Goal: Book appointment/travel/reservation

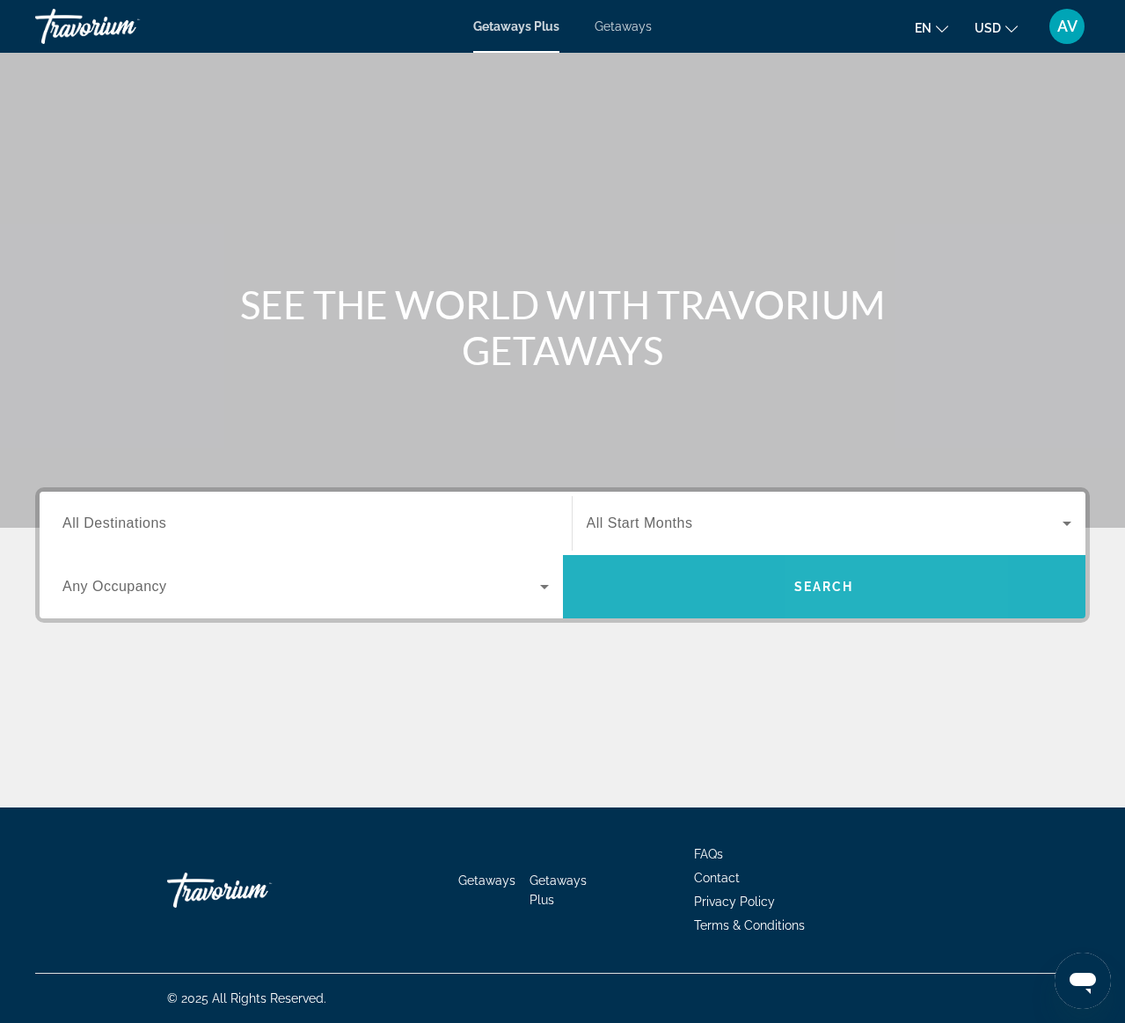
click at [844, 586] on span "Search" at bounding box center [824, 587] width 60 height 14
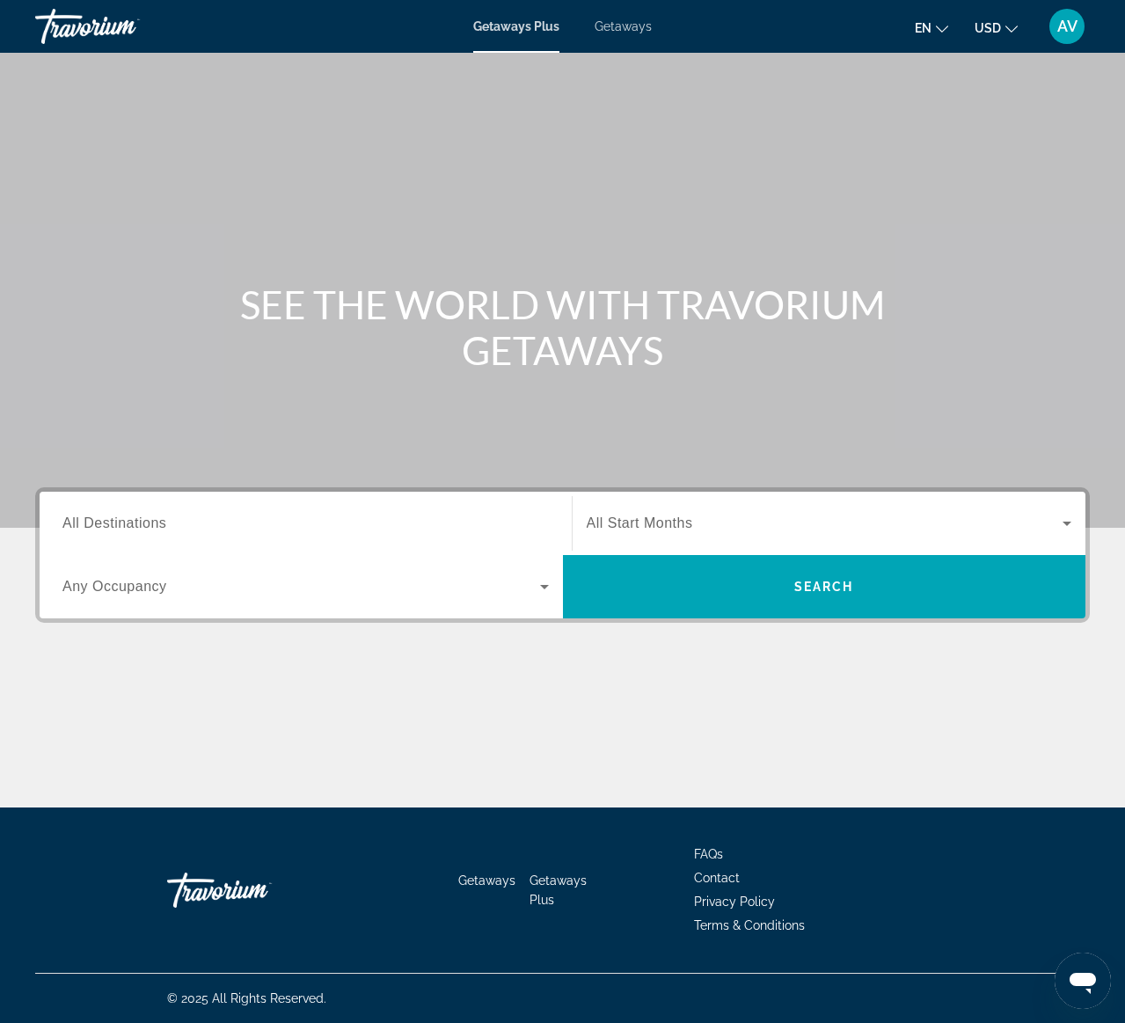
click at [647, 518] on span "All Start Months" at bounding box center [640, 522] width 106 height 15
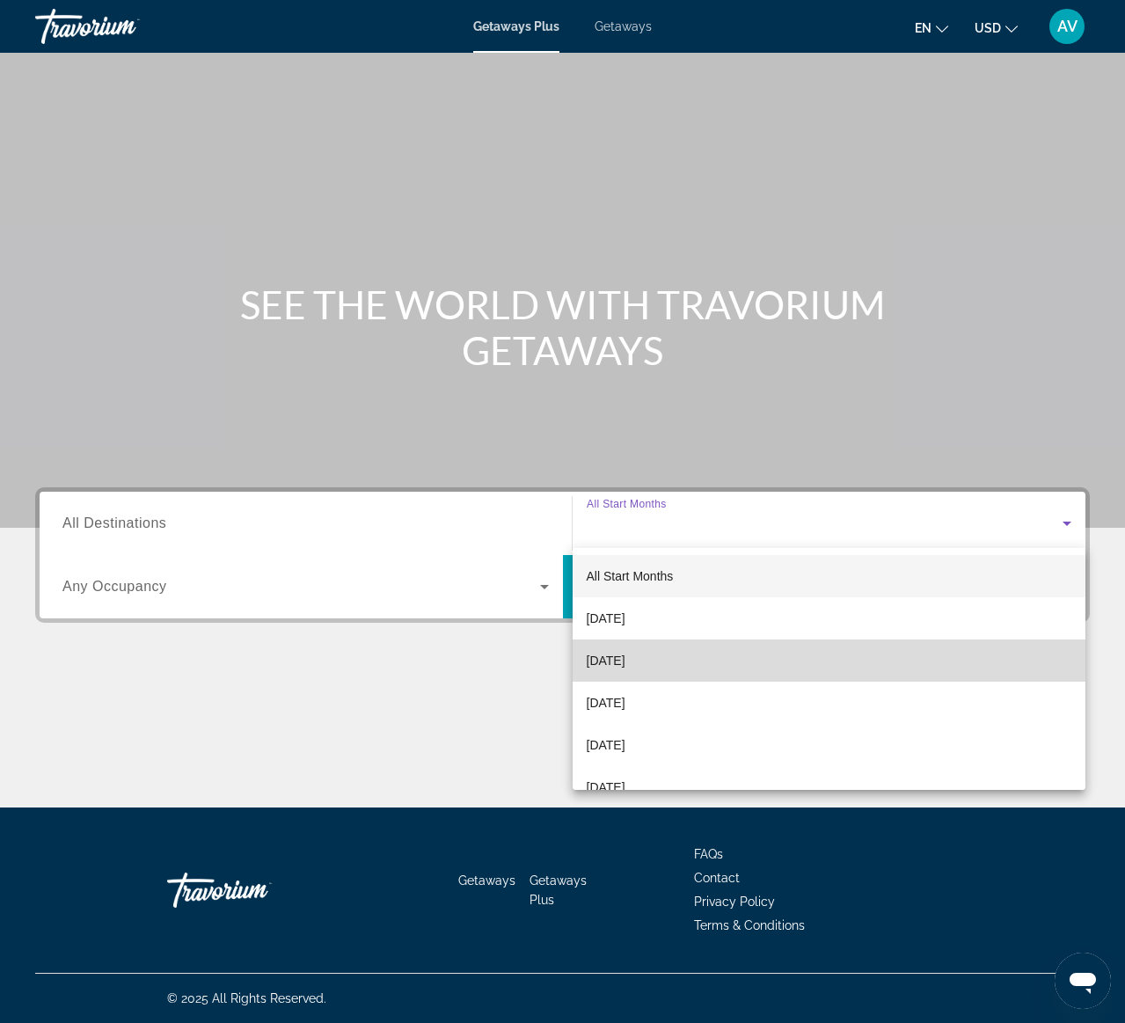
click at [625, 657] on span "November 2025" at bounding box center [606, 660] width 39 height 21
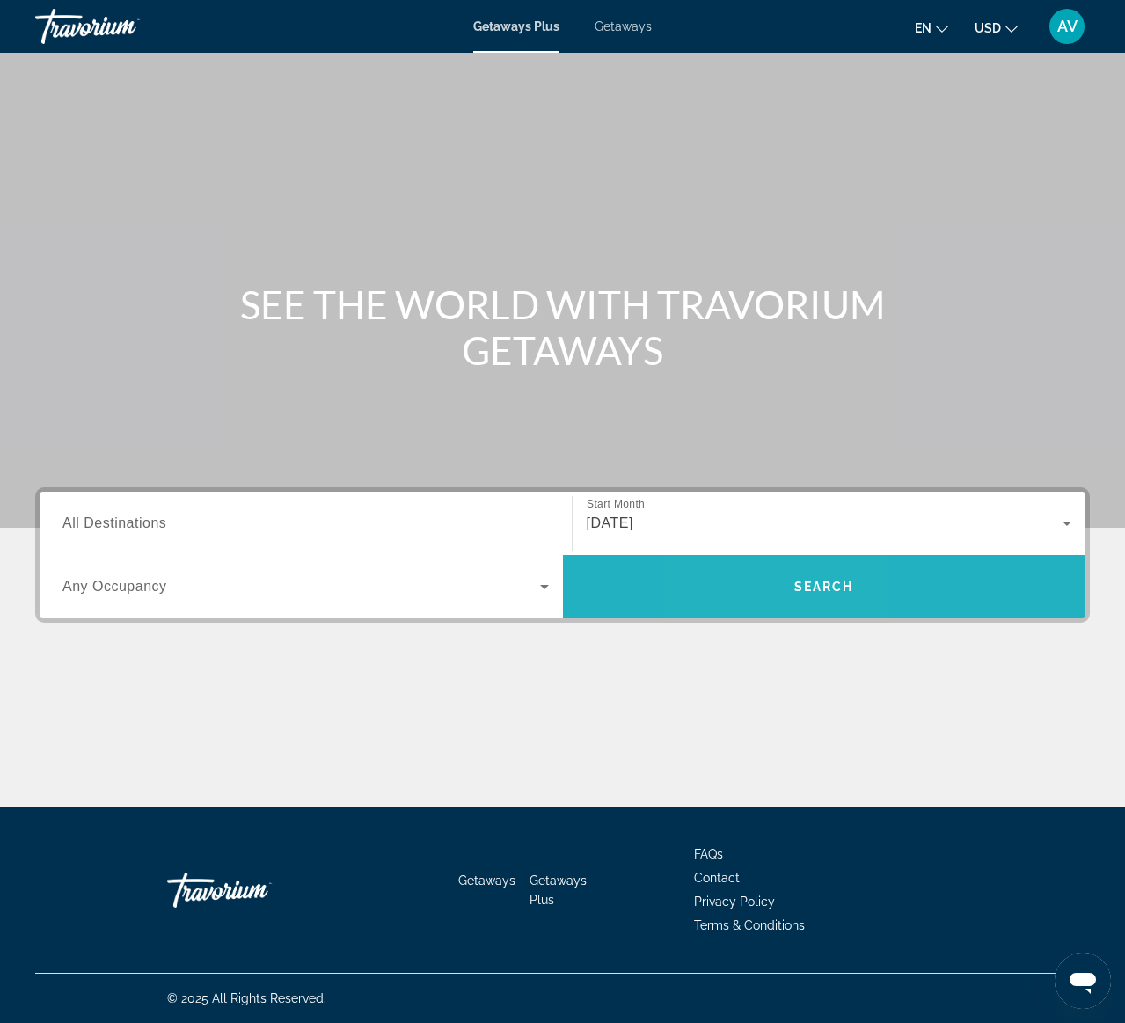
click at [764, 576] on span "Search" at bounding box center [824, 587] width 523 height 42
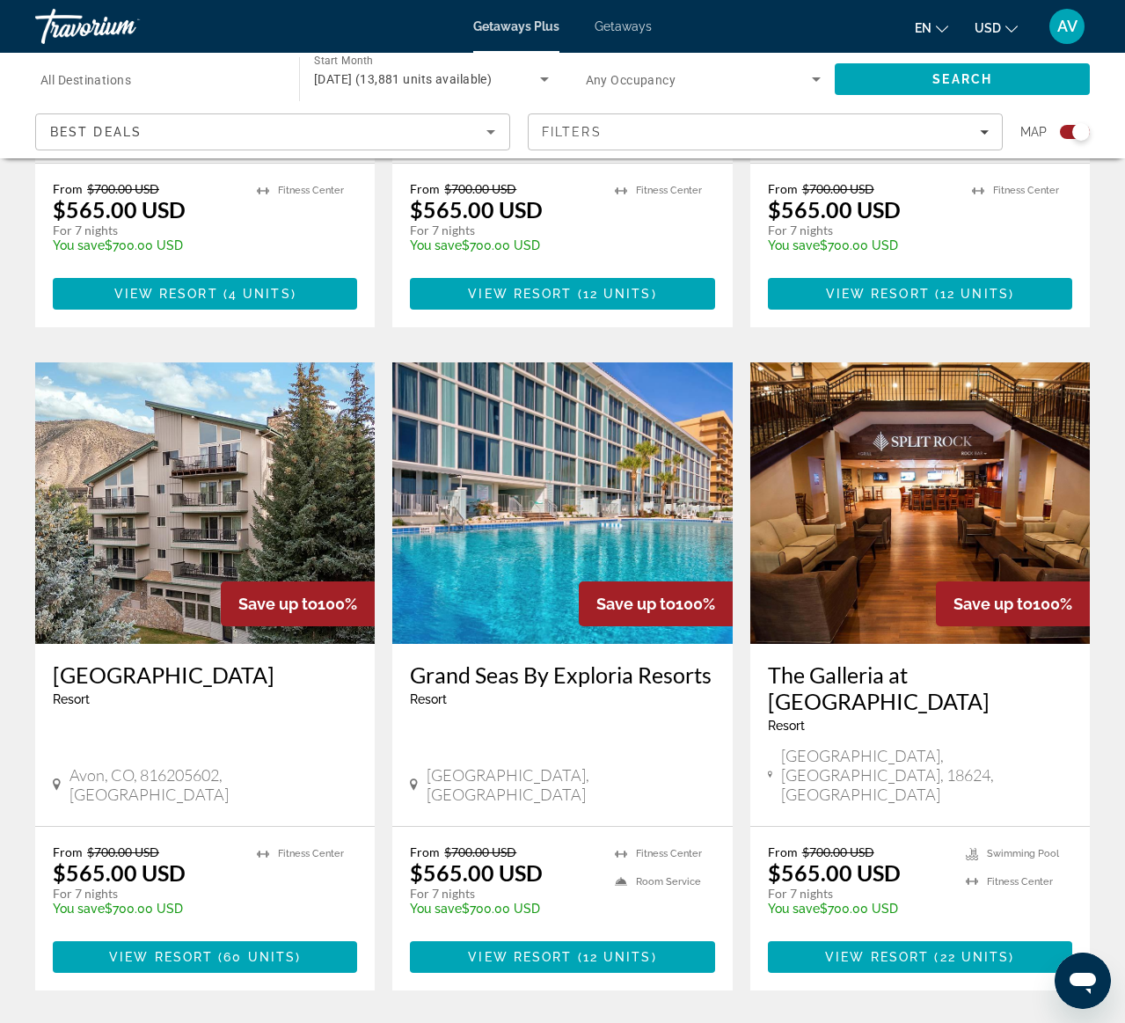
scroll to position [2326, 0]
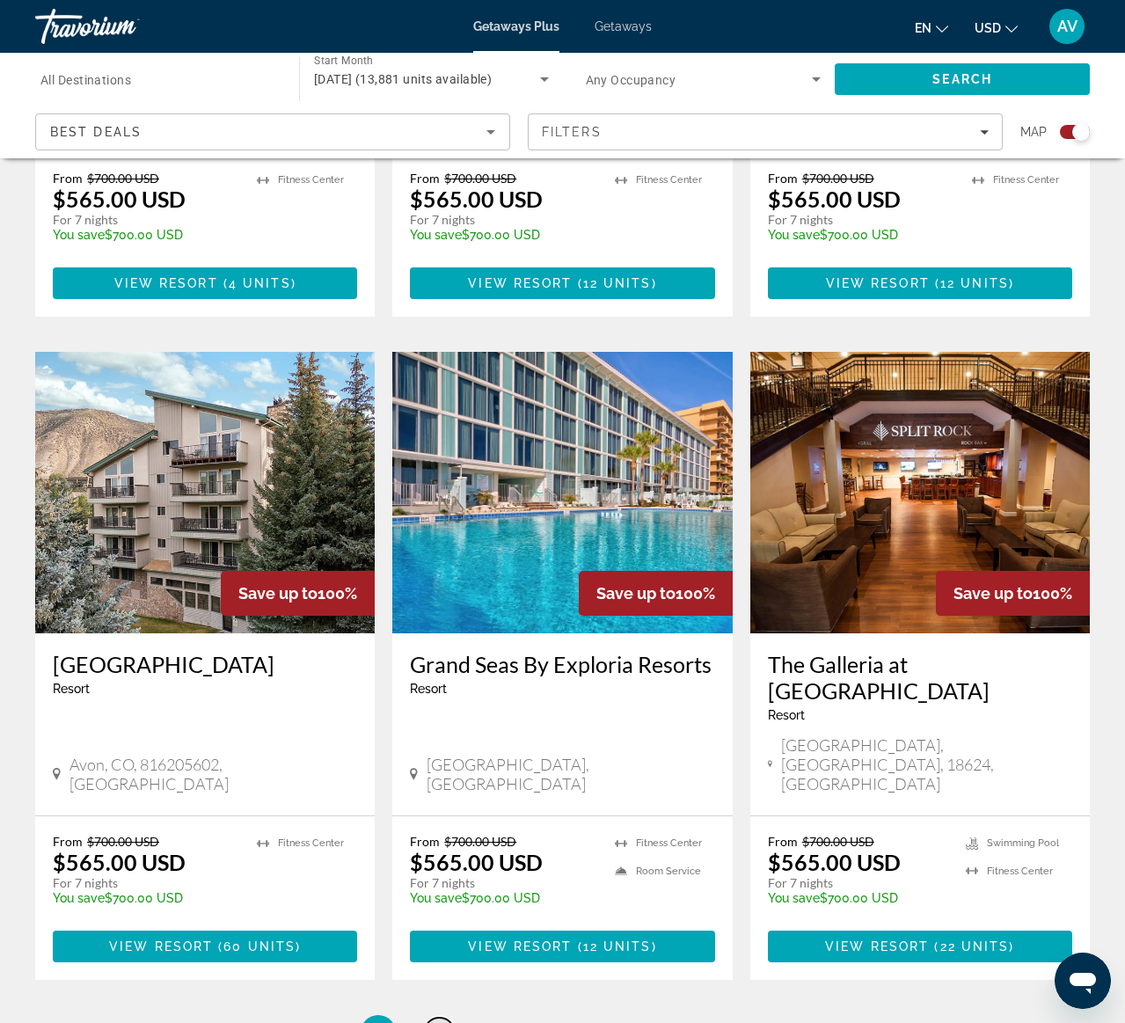
click at [440, 1022] on span "2" at bounding box center [439, 1032] width 9 height 19
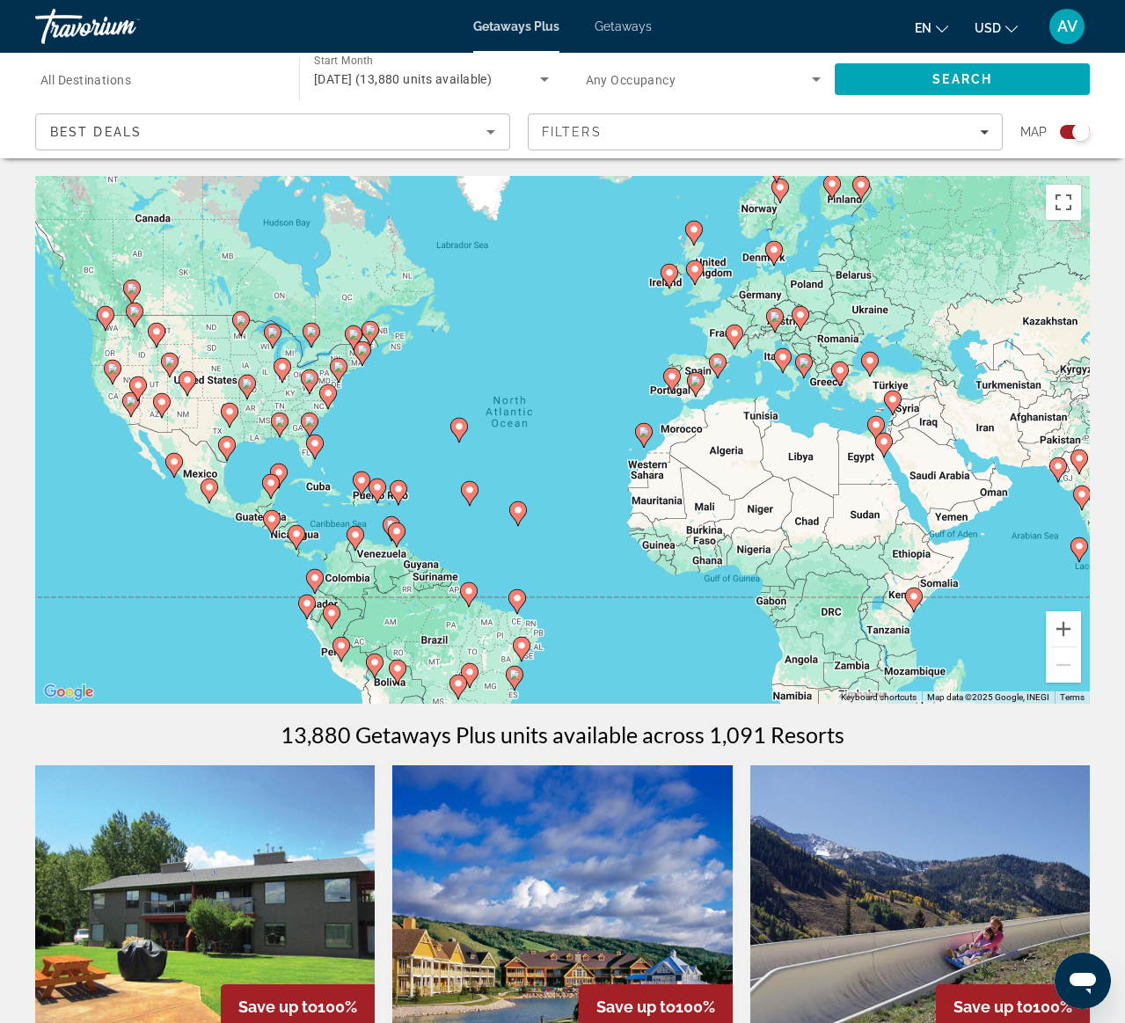
click at [758, 383] on div "To activate drag with keyboard, press Alt + Enter. Once in keyboard drag state,…" at bounding box center [562, 440] width 1055 height 528
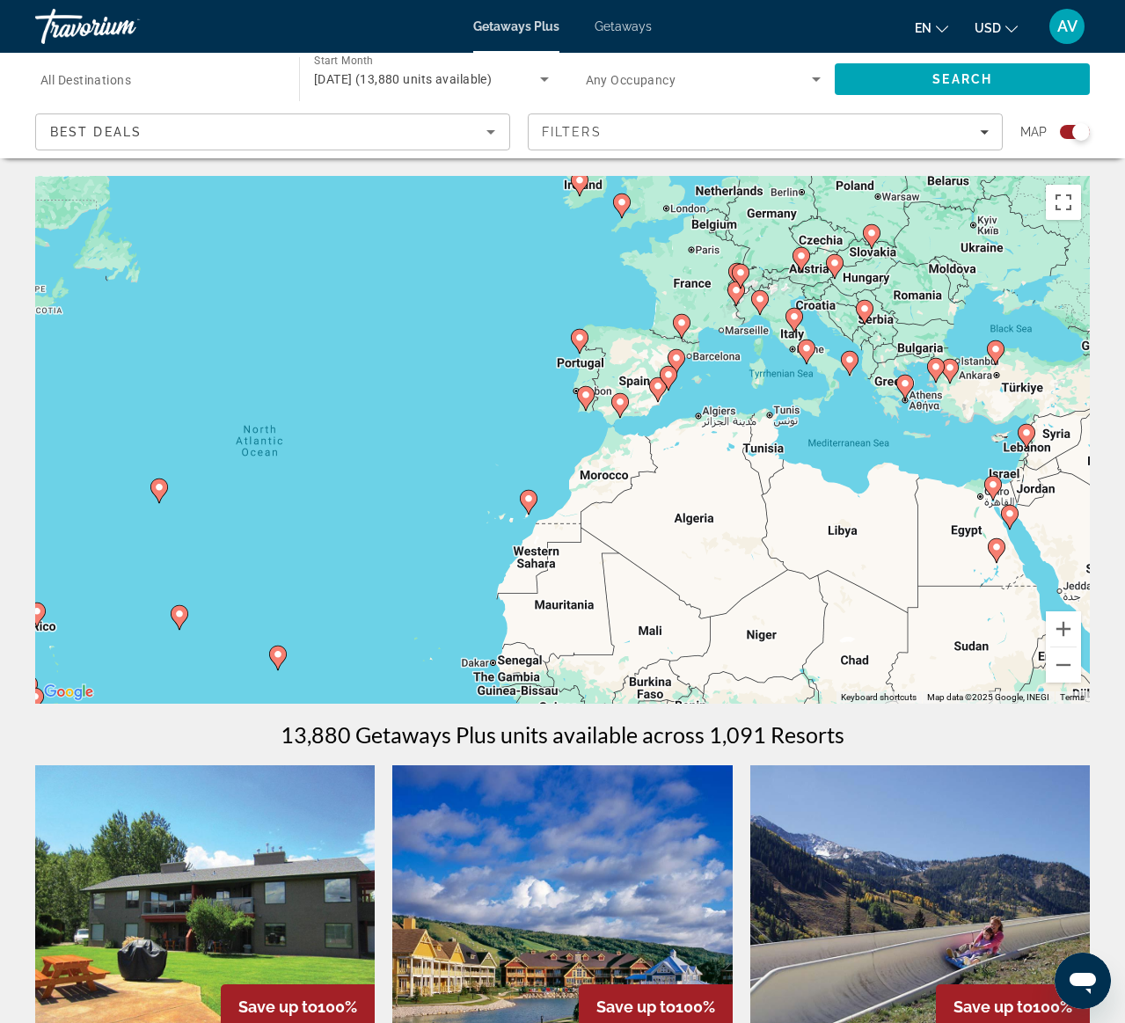
click at [752, 383] on div "To activate drag with keyboard, press Alt + Enter. Once in keyboard drag state,…" at bounding box center [562, 440] width 1055 height 528
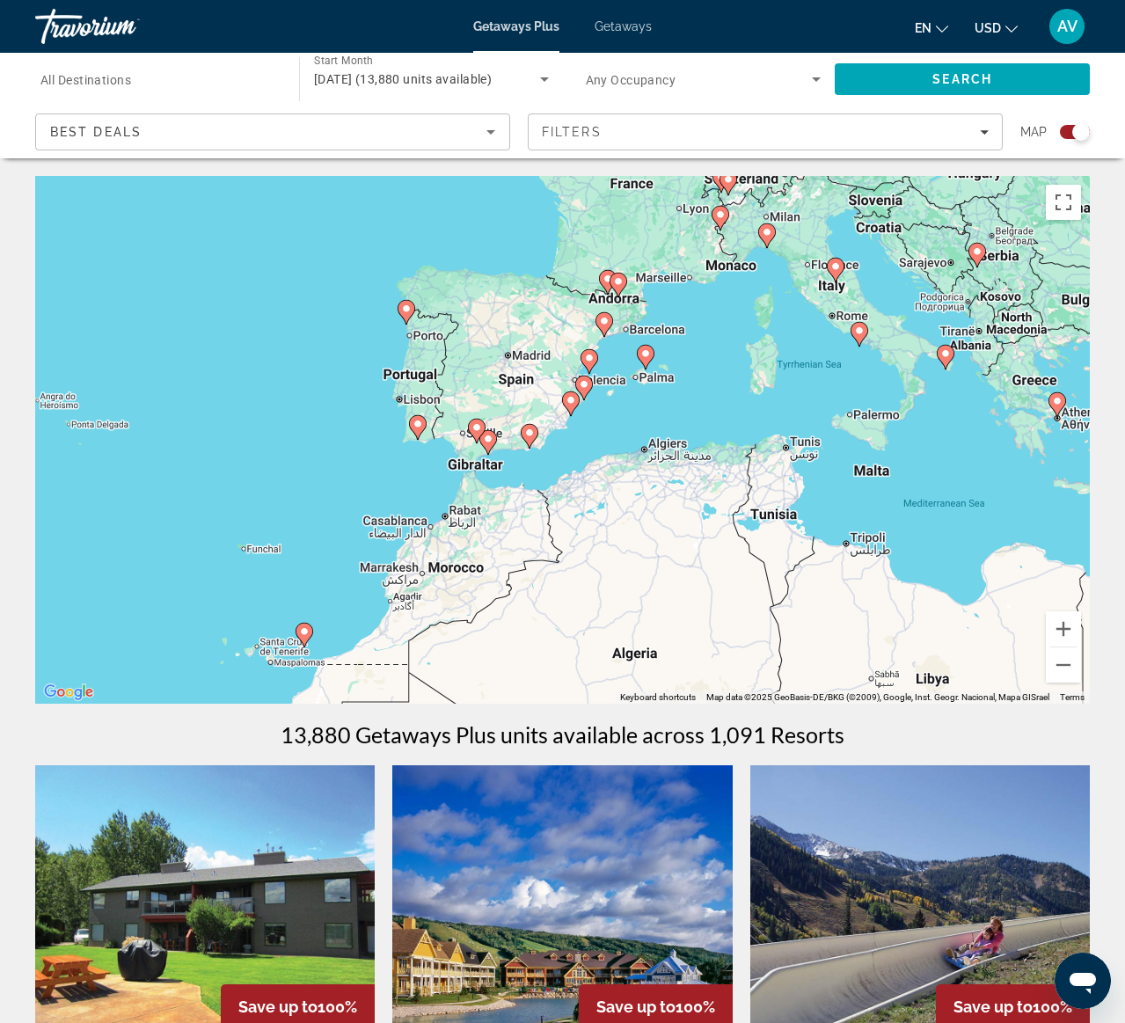
click at [842, 383] on div "To activate drag with keyboard, press Alt + Enter. Once in keyboard drag state,…" at bounding box center [562, 440] width 1055 height 528
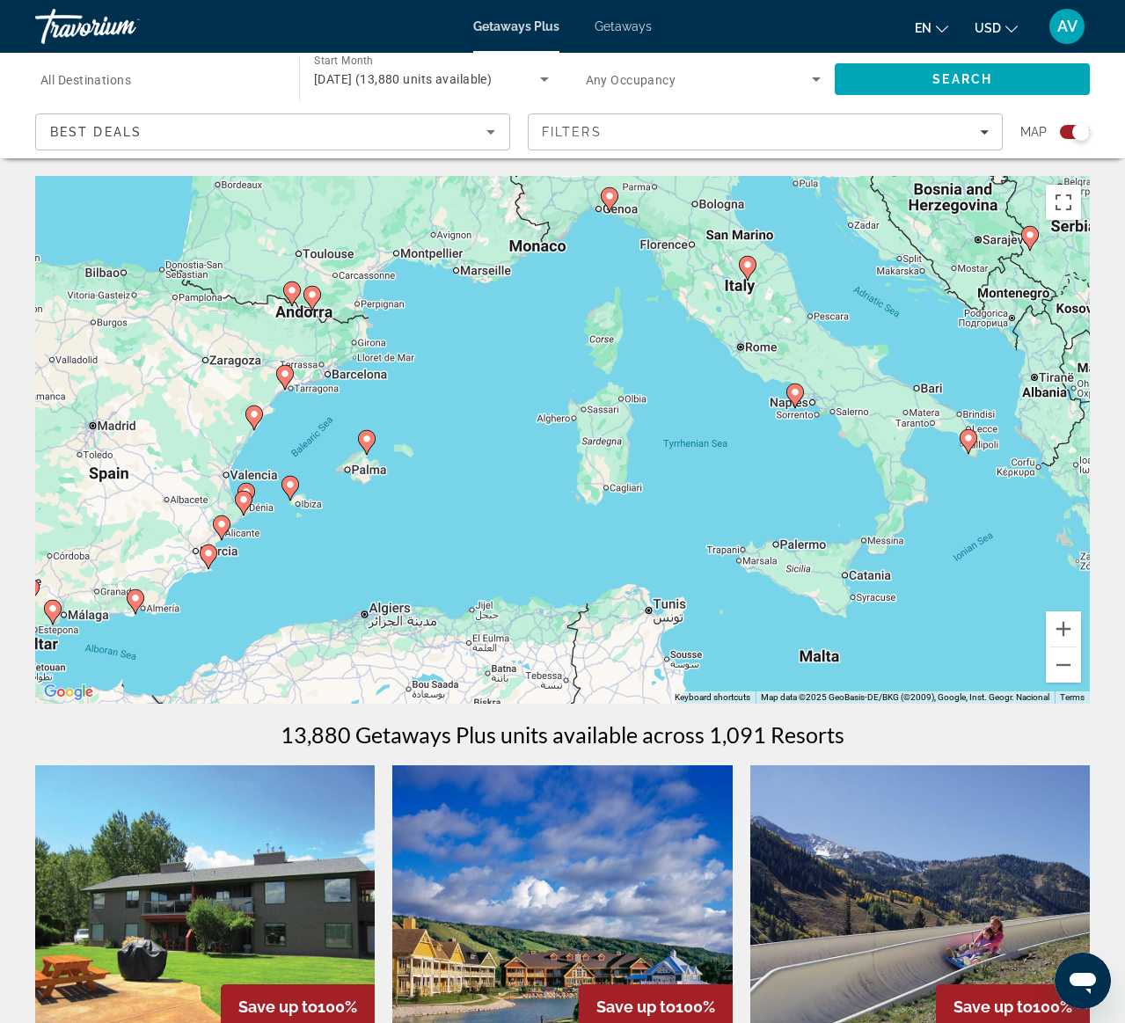
drag, startPoint x: 865, startPoint y: 384, endPoint x: 780, endPoint y: 484, distance: 131.1
click at [780, 484] on div "To activate drag with keyboard, press Alt + Enter. Once in keyboard drag state,…" at bounding box center [562, 440] width 1055 height 528
click at [749, 262] on image "Main content" at bounding box center [747, 265] width 11 height 11
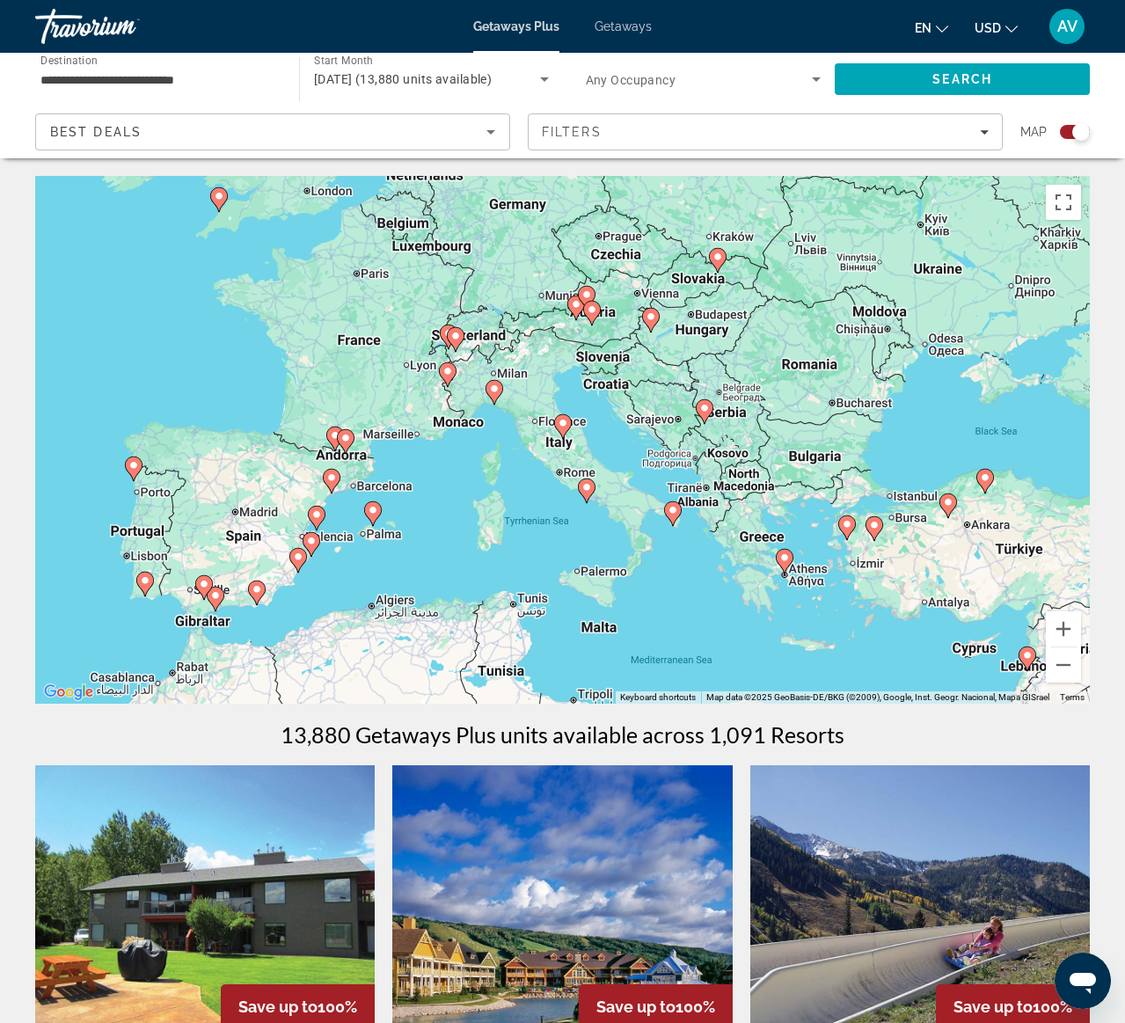
click at [565, 423] on image "Main content" at bounding box center [563, 423] width 11 height 11
type input "**********"
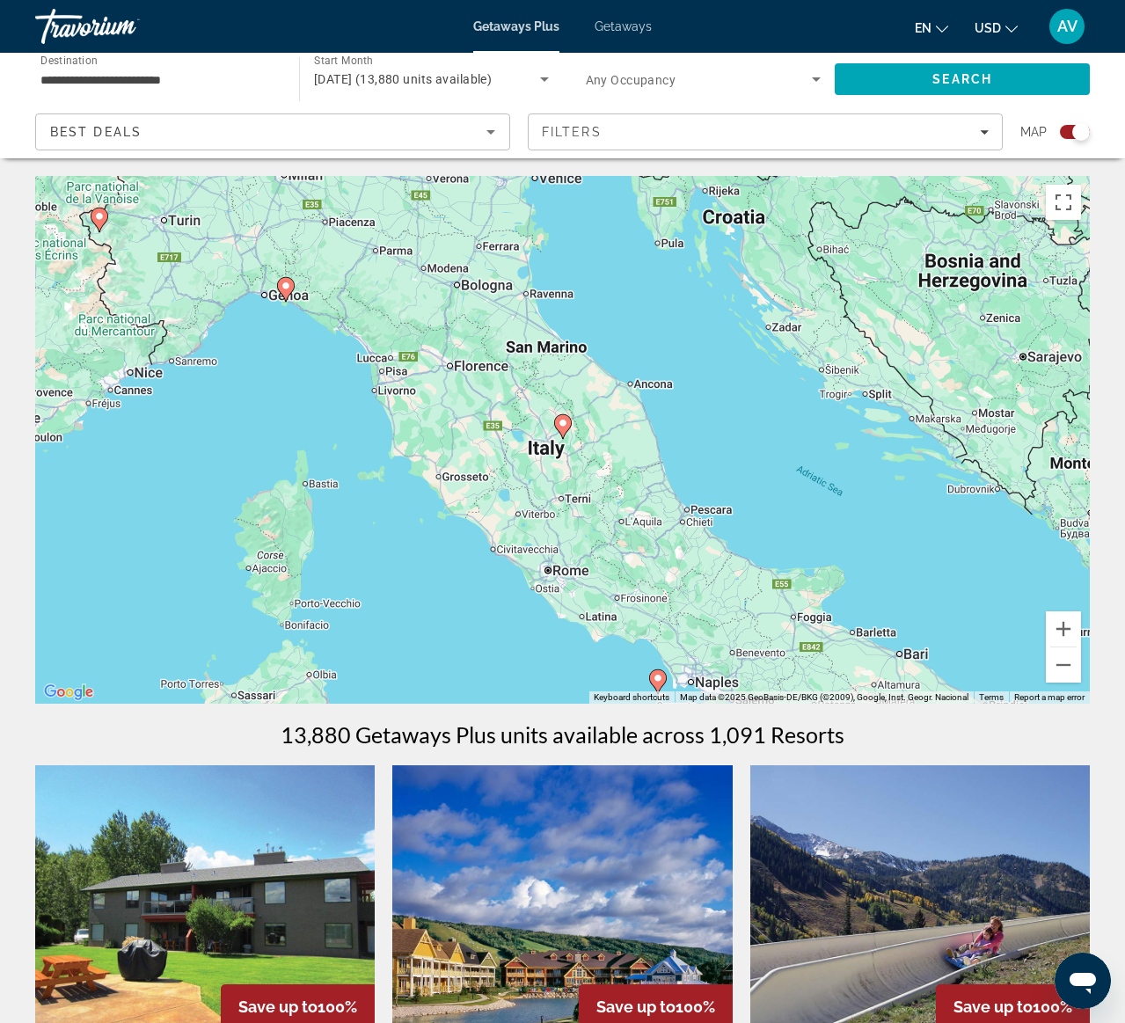
click at [565, 423] on image "Main content" at bounding box center [563, 423] width 11 height 11
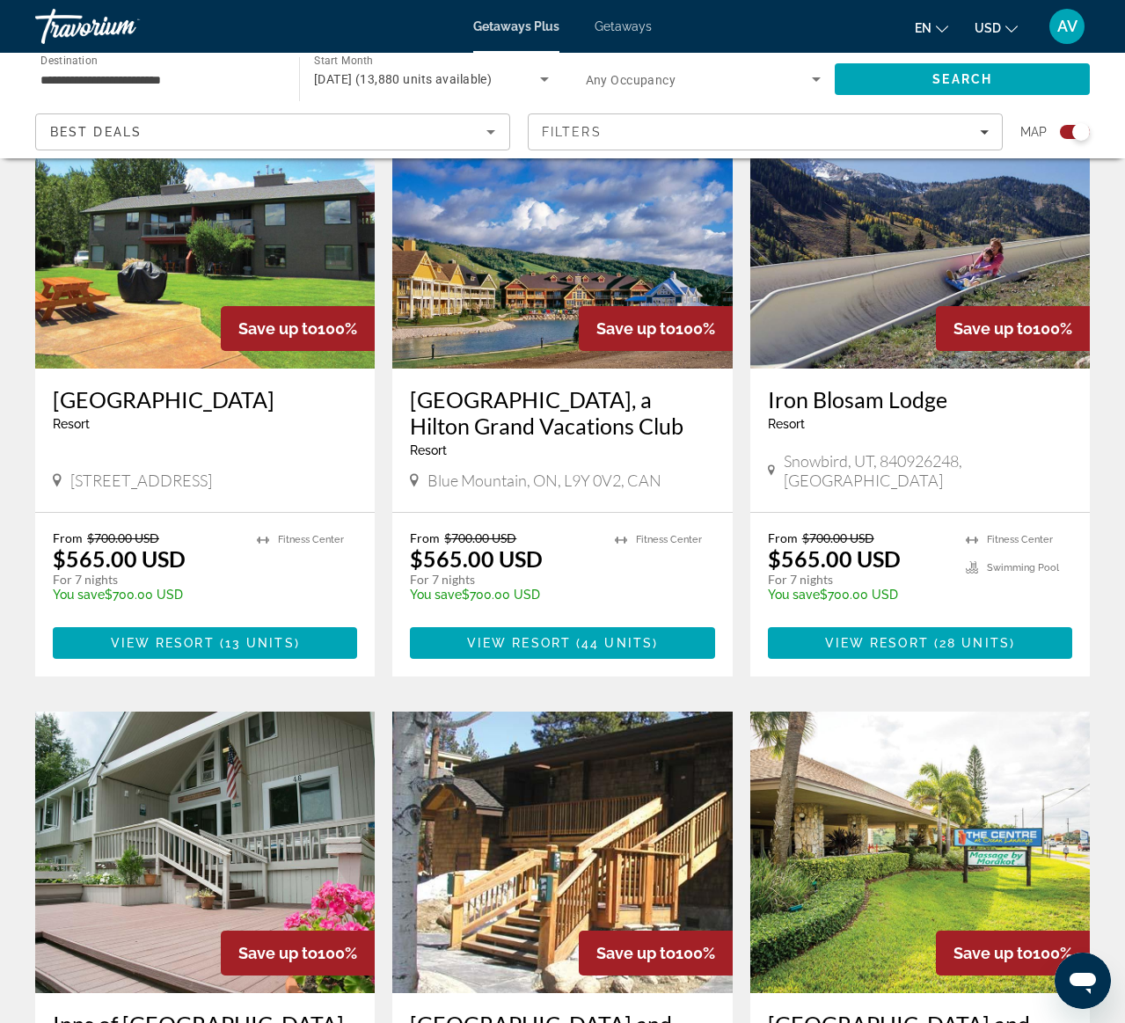
scroll to position [832, 0]
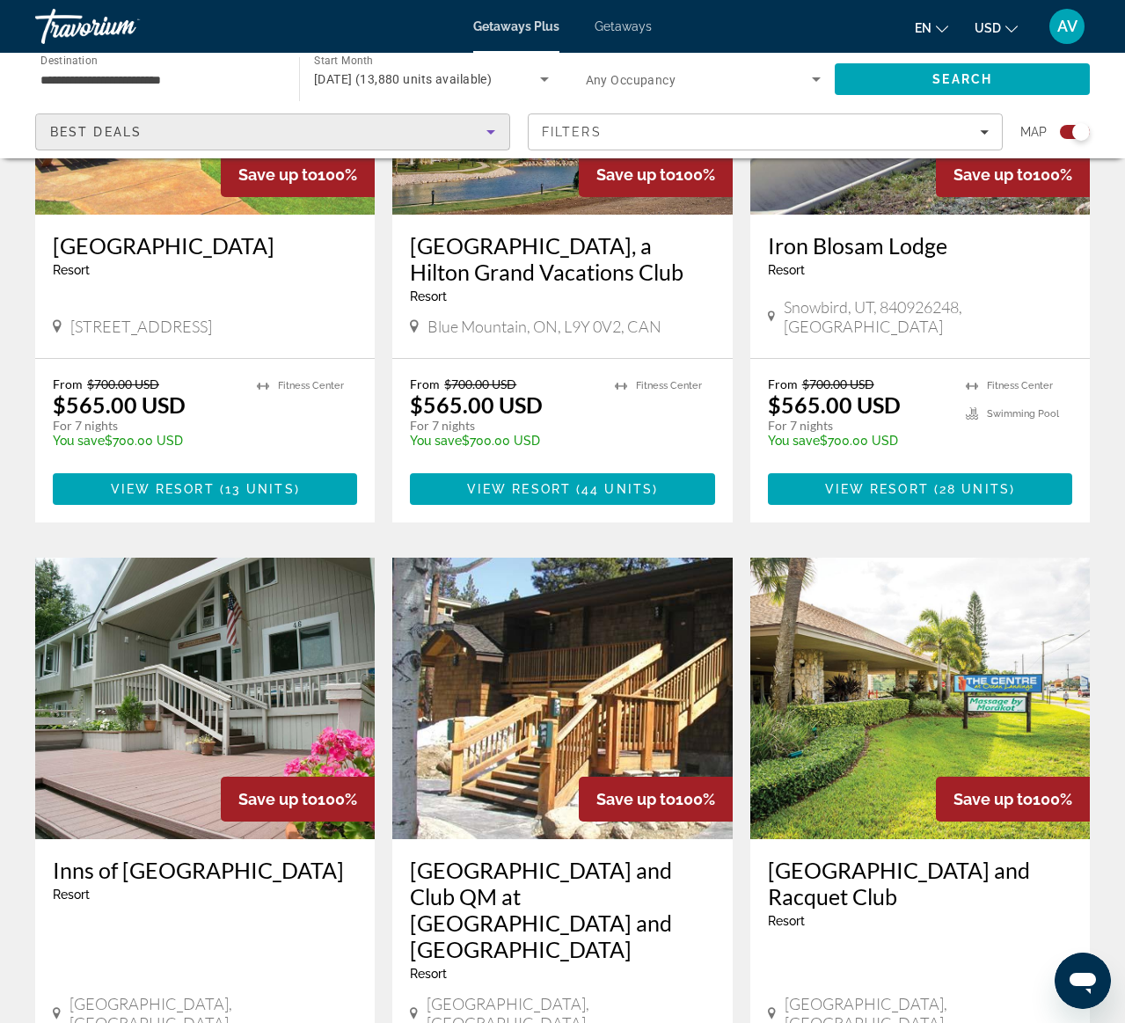
click at [491, 128] on icon "Sort by" at bounding box center [490, 131] width 21 height 21
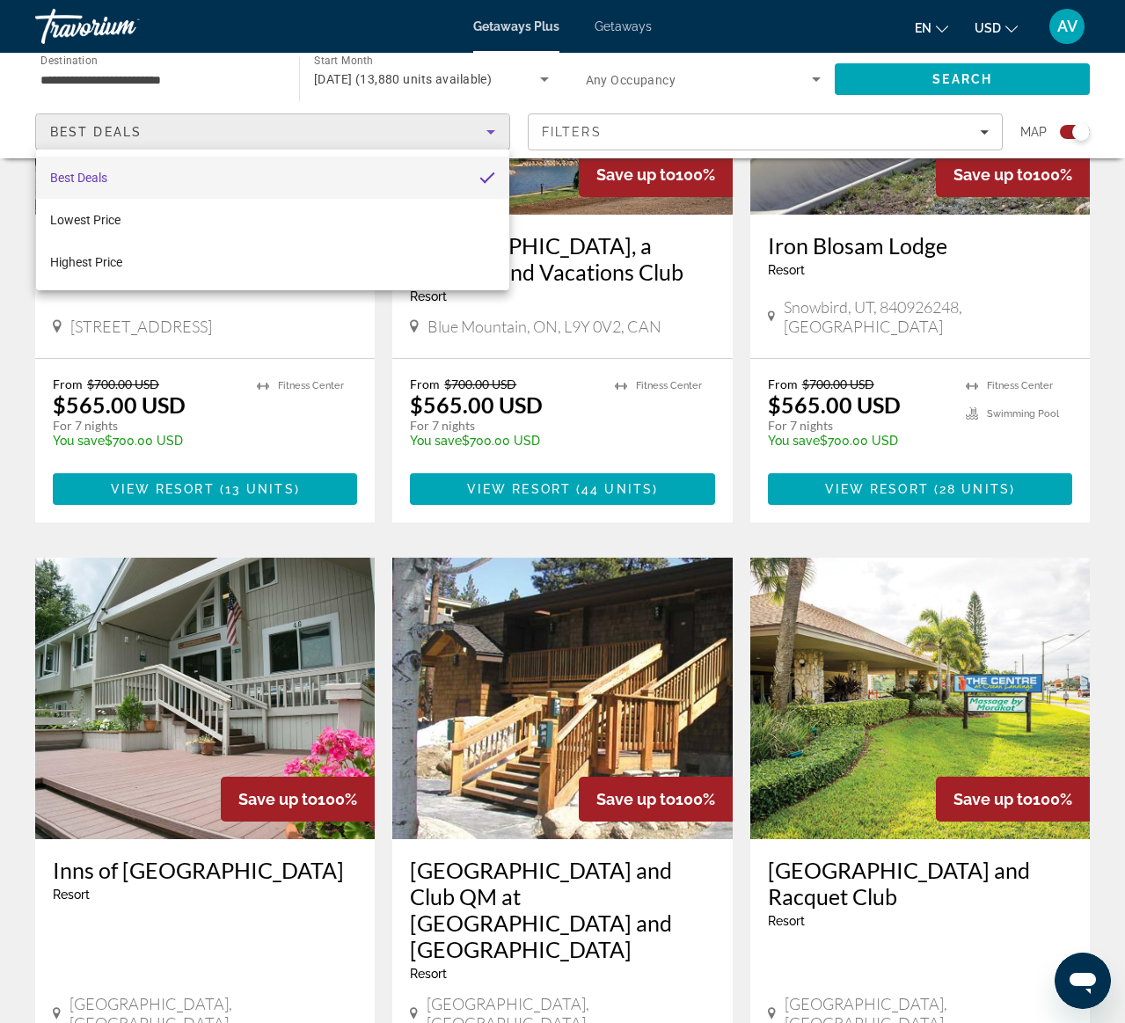
click at [660, 122] on div at bounding box center [562, 511] width 1125 height 1023
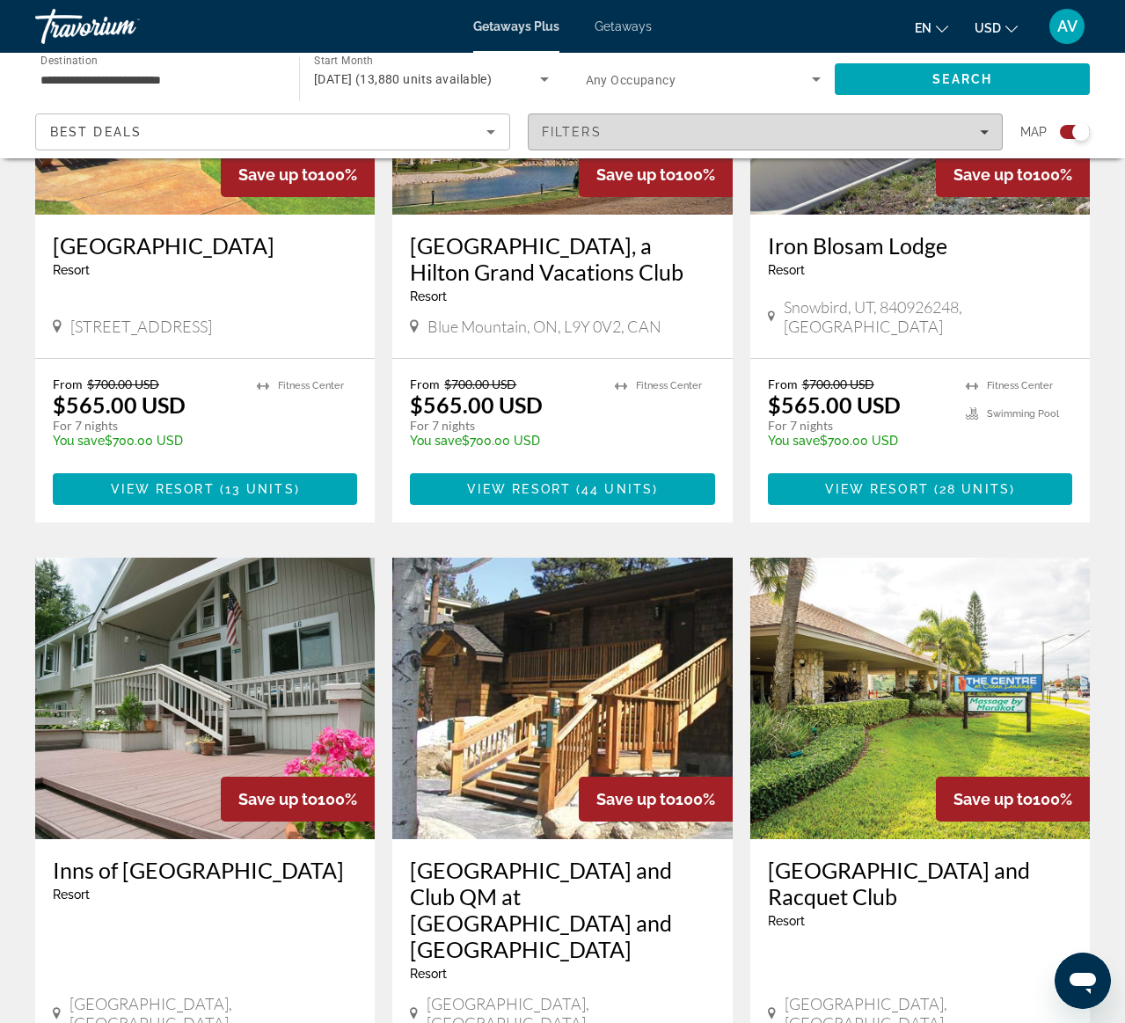
click at [977, 132] on div "Filters" at bounding box center [765, 132] width 447 height 14
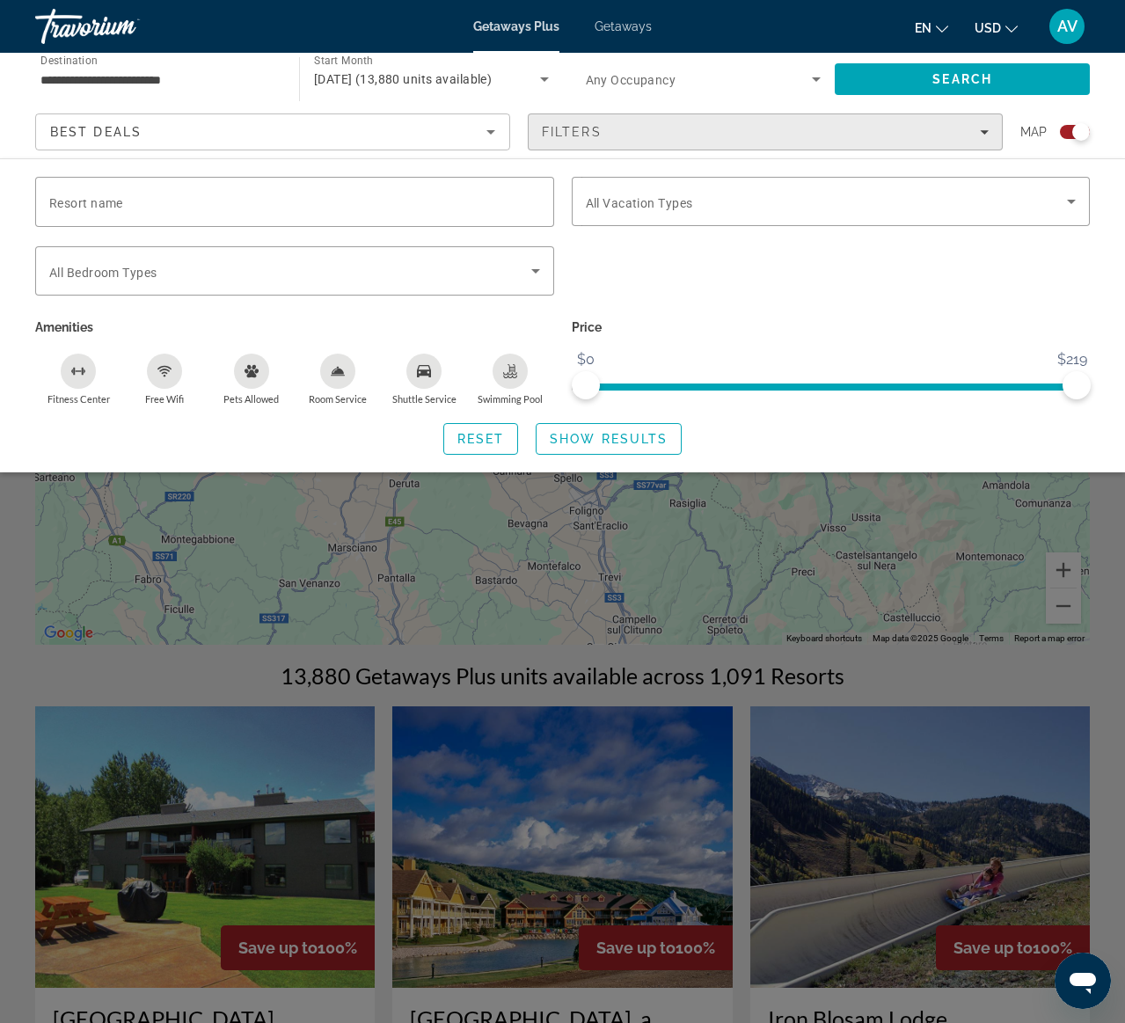
scroll to position [0, 0]
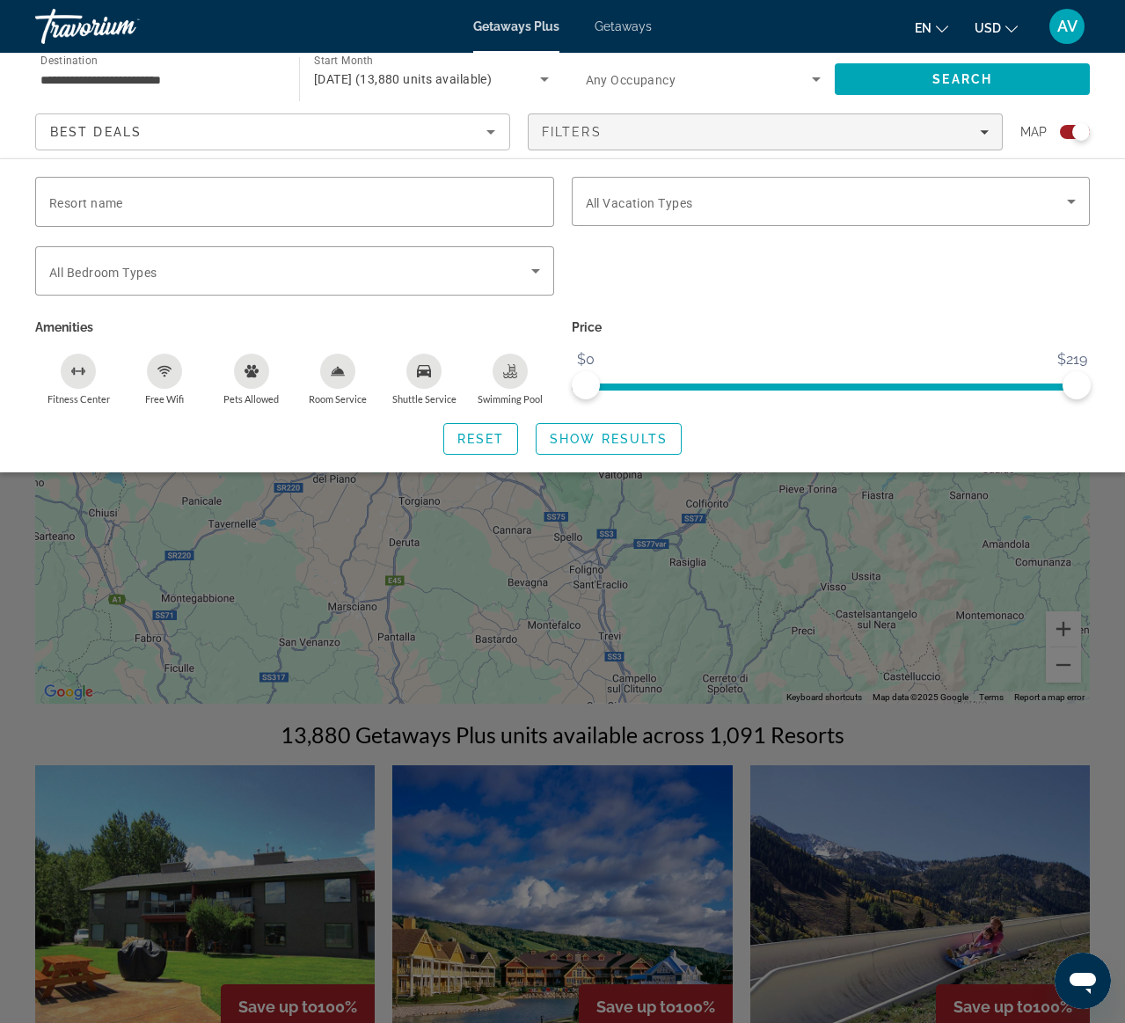
click at [294, 568] on div "Search widget" at bounding box center [562, 643] width 1125 height 759
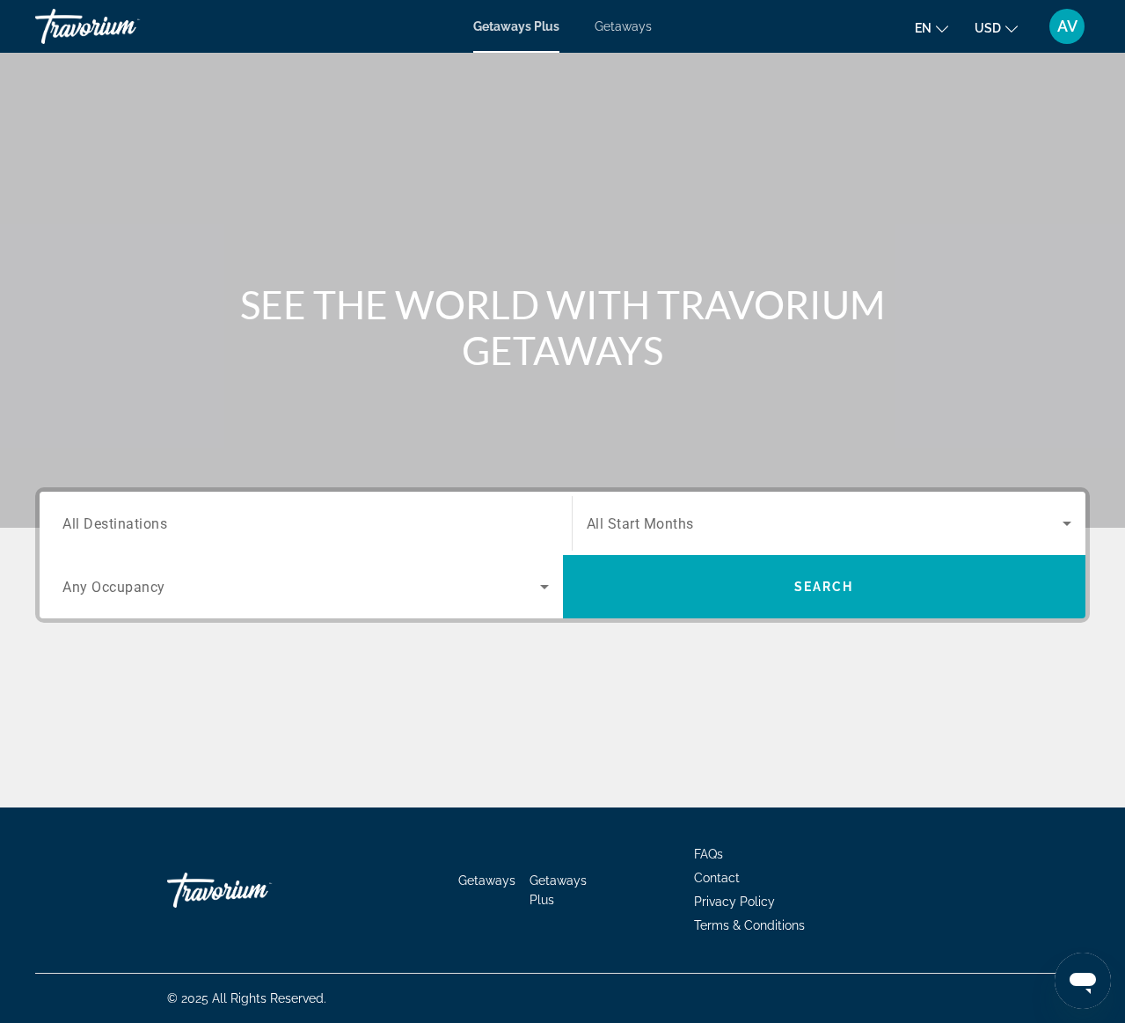
click at [132, 580] on span "Any Occupancy" at bounding box center [113, 587] width 103 height 17
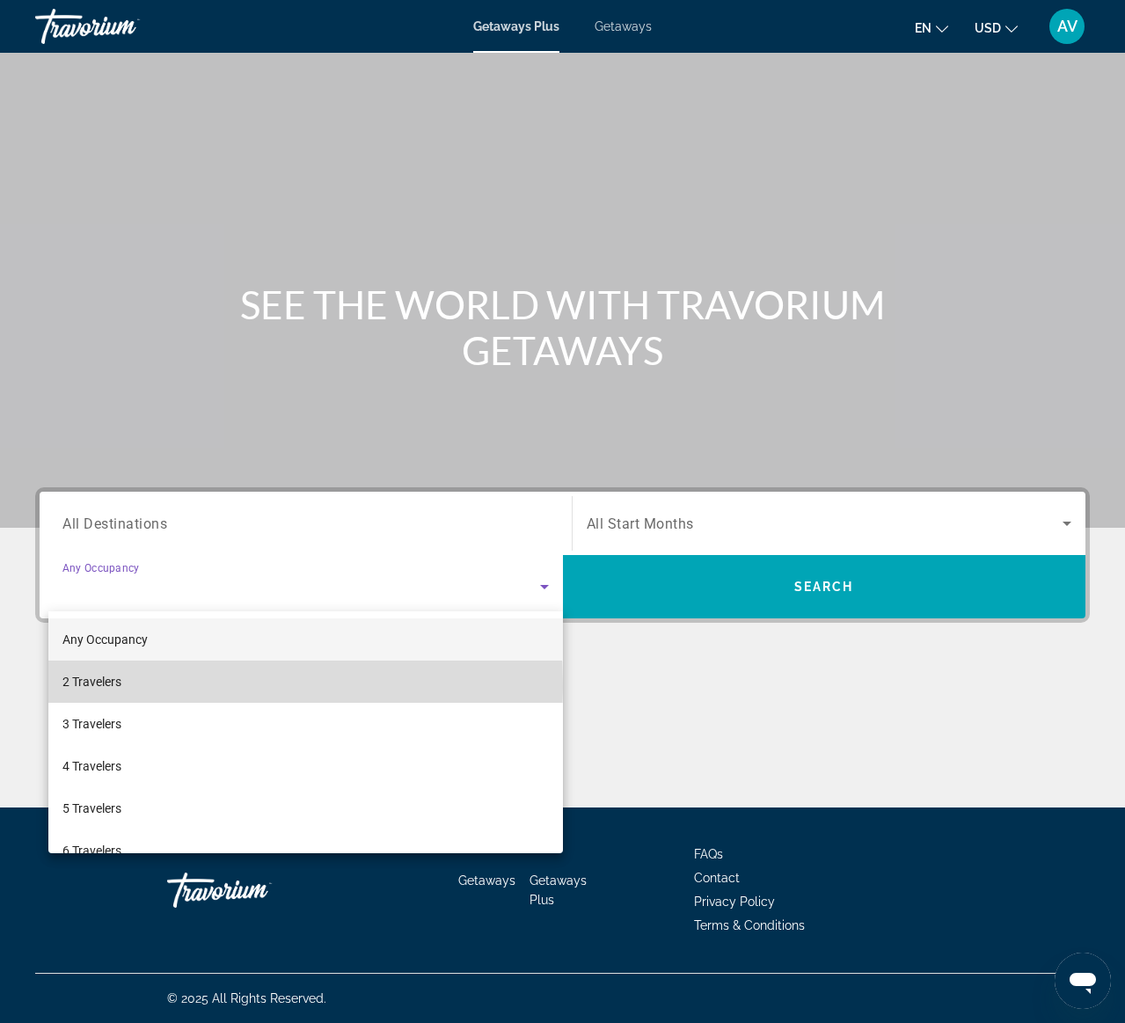
click at [120, 685] on span "2 Travelers" at bounding box center [91, 681] width 59 height 21
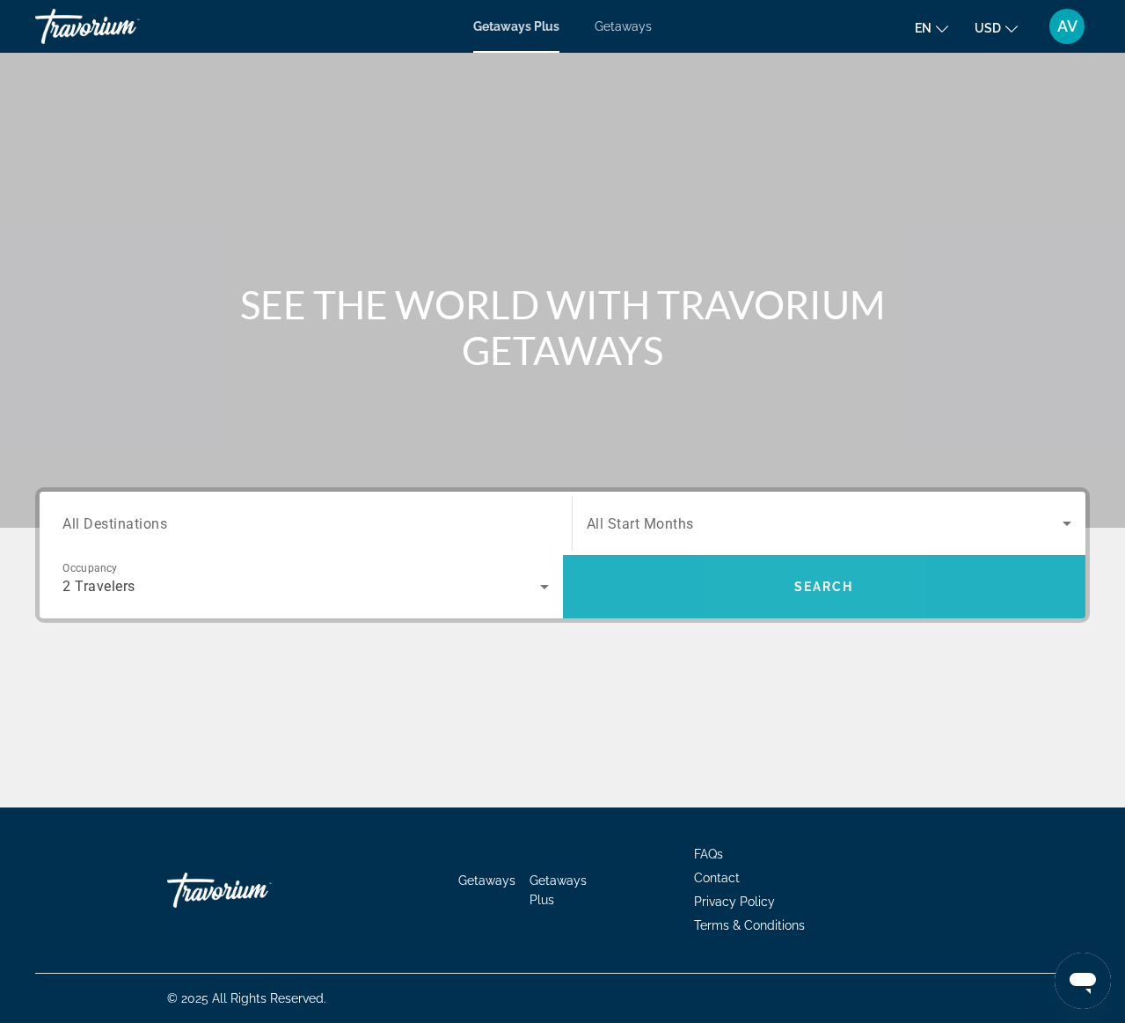
click at [783, 585] on span "Search" at bounding box center [824, 587] width 523 height 42
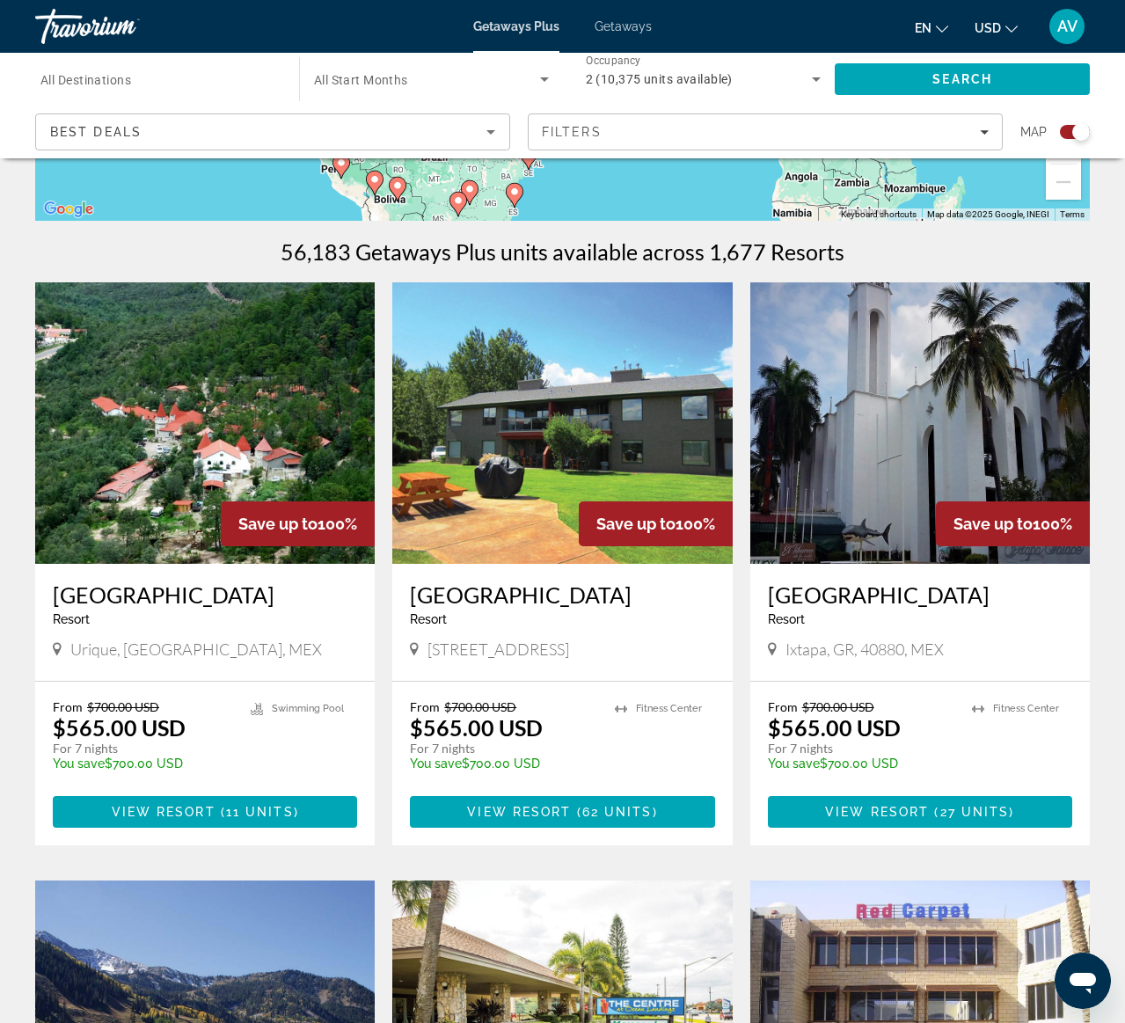
scroll to position [488, 0]
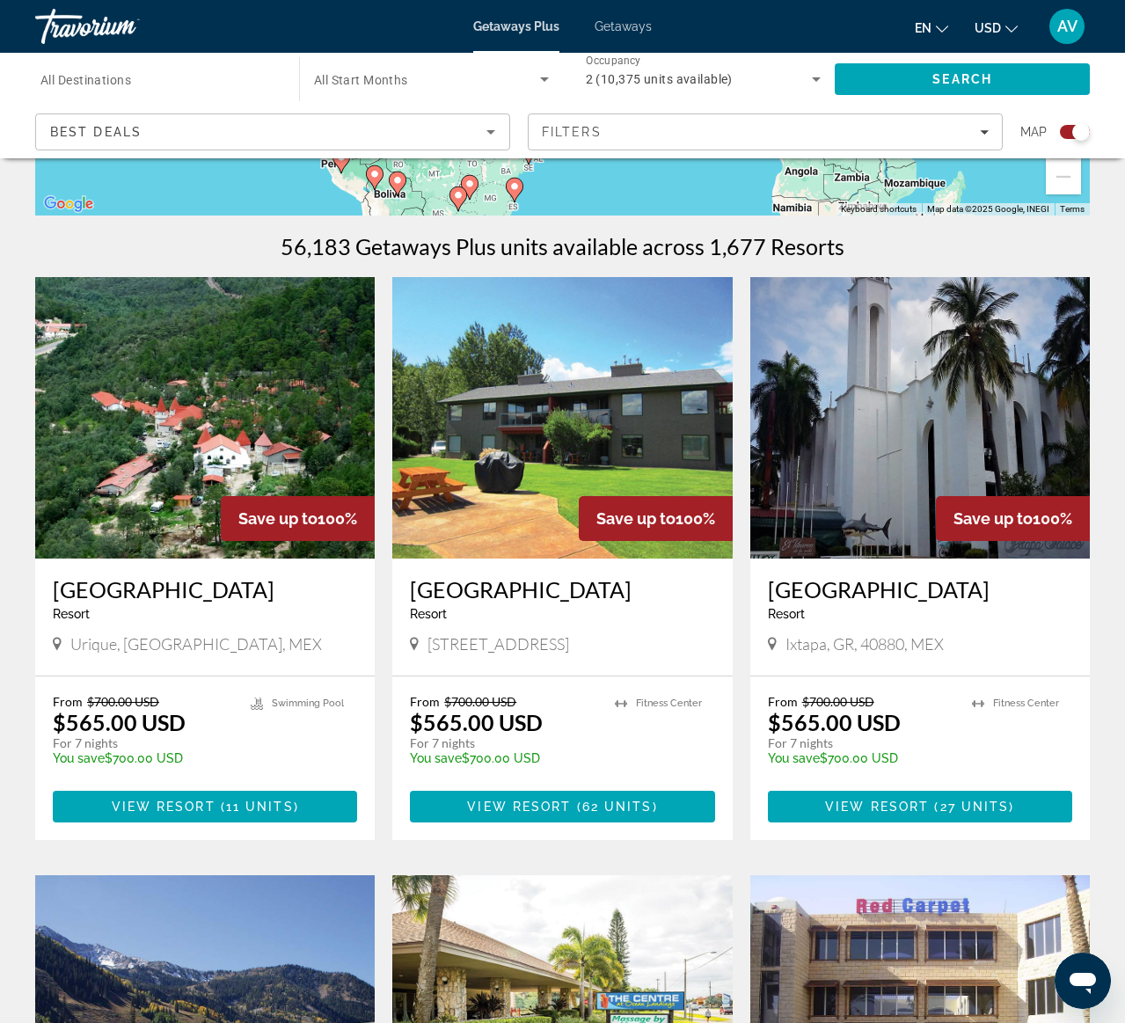
click at [83, 26] on div "Travorium" at bounding box center [123, 27] width 176 height 46
